Goal: Task Accomplishment & Management: Manage account settings

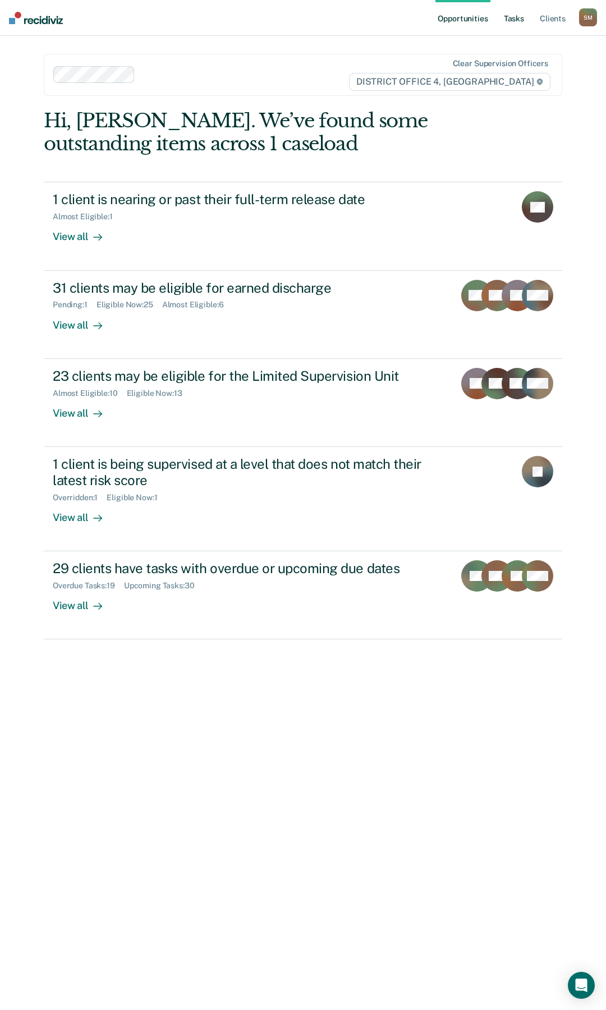
click at [510, 17] on link "Tasks" at bounding box center [513, 18] width 25 height 36
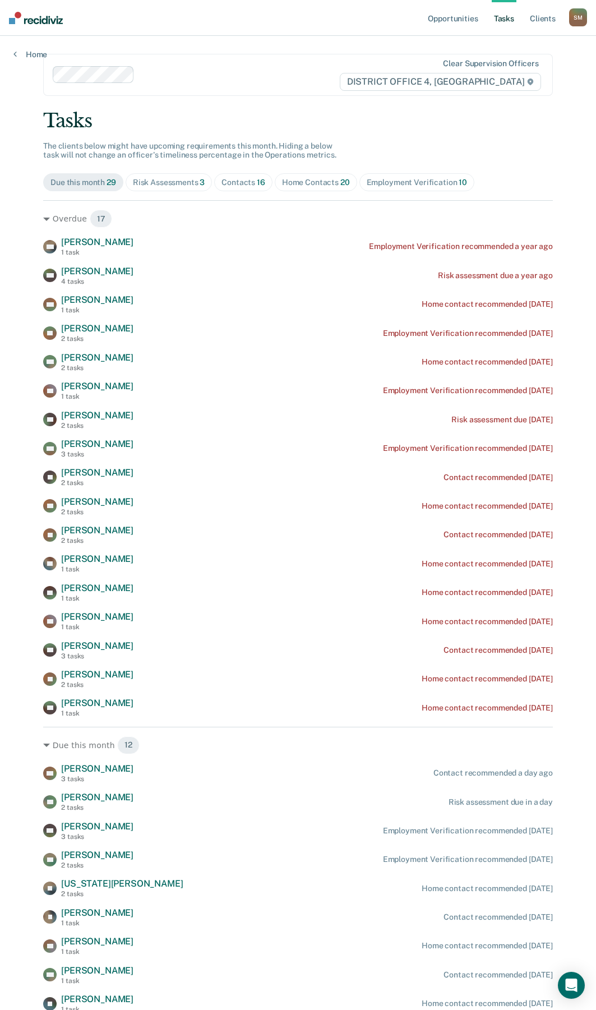
click at [242, 183] on div "Contacts 16" at bounding box center [244, 183] width 44 height 10
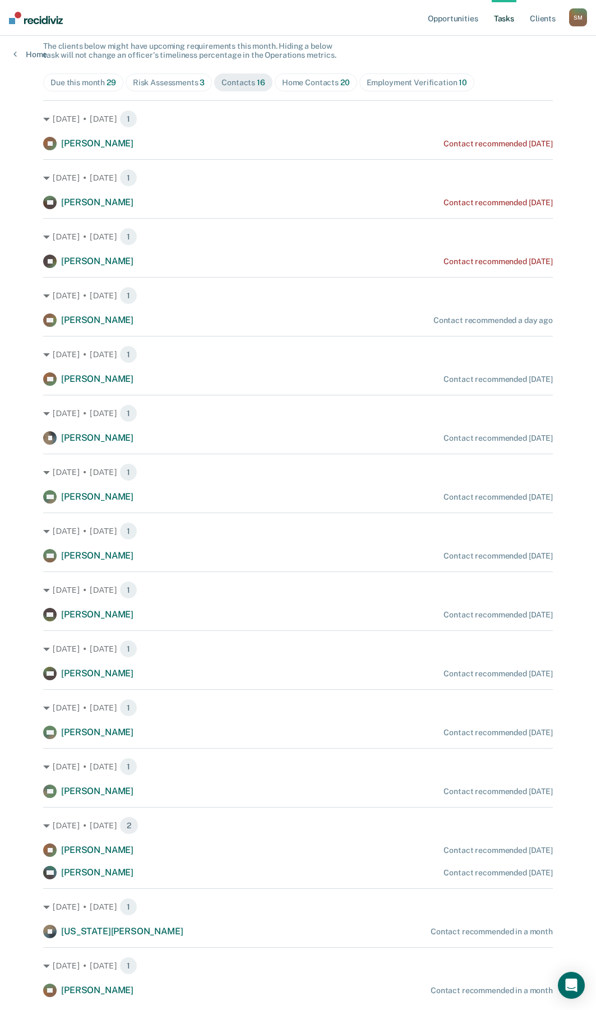
scroll to position [132, 0]
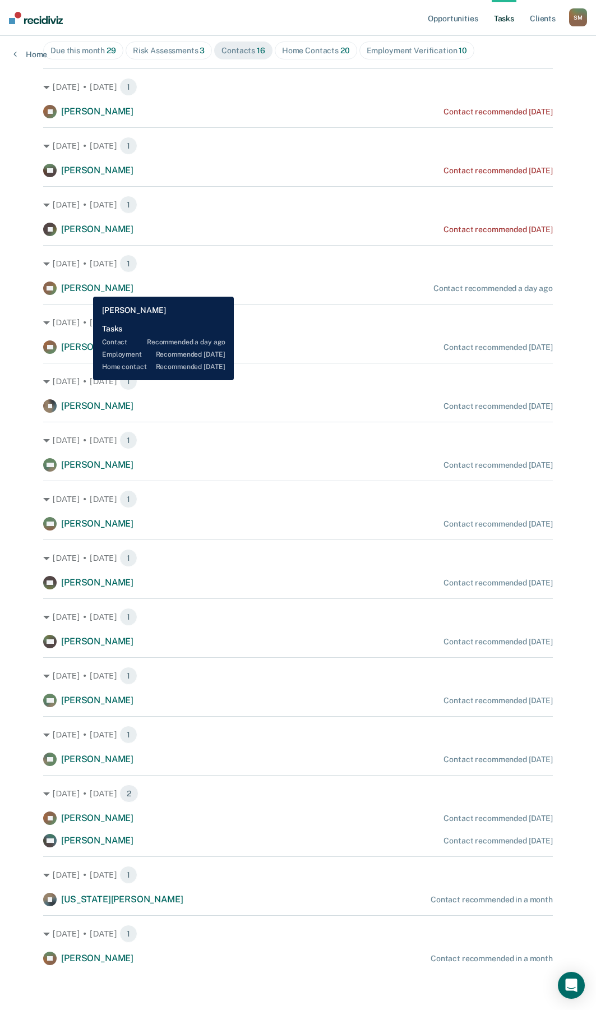
click at [85, 288] on span "[PERSON_NAME]" at bounding box center [97, 288] width 72 height 11
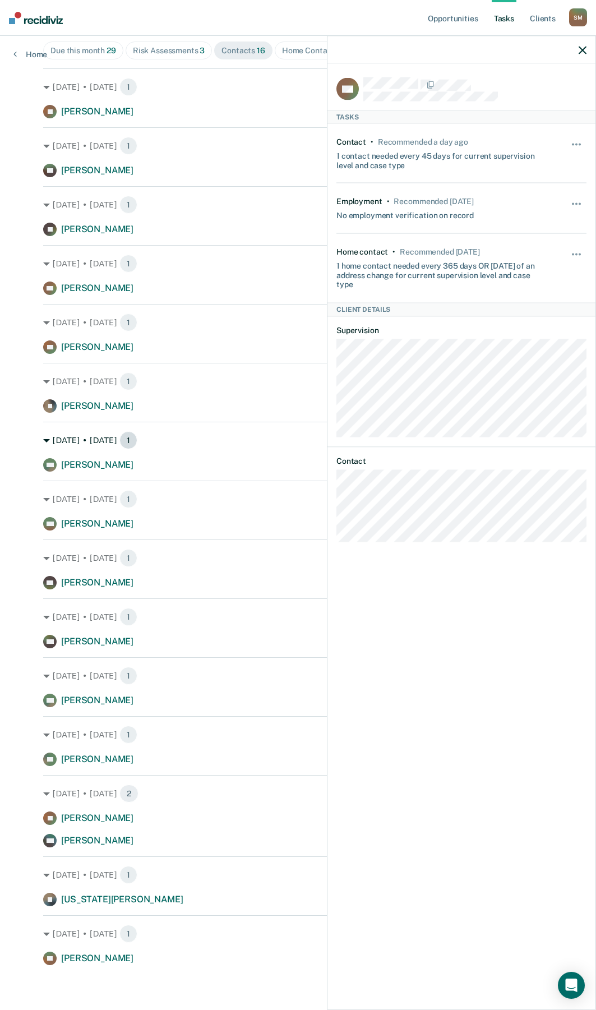
scroll to position [76, 0]
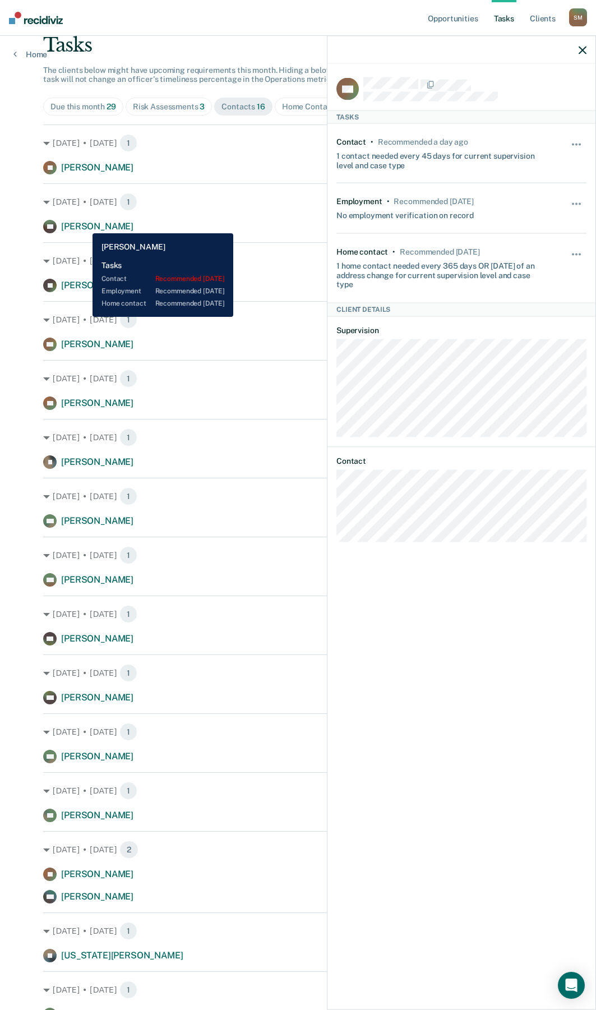
click at [84, 225] on span "[PERSON_NAME]" at bounding box center [97, 226] width 72 height 11
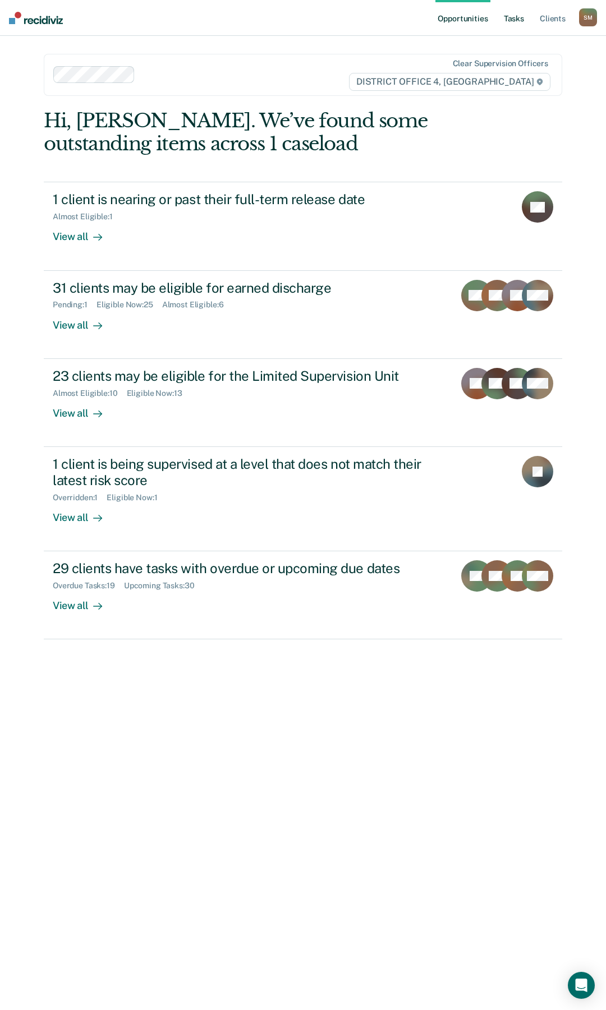
click at [513, 15] on link "Tasks" at bounding box center [513, 18] width 25 height 36
